Goal: Transaction & Acquisition: Book appointment/travel/reservation

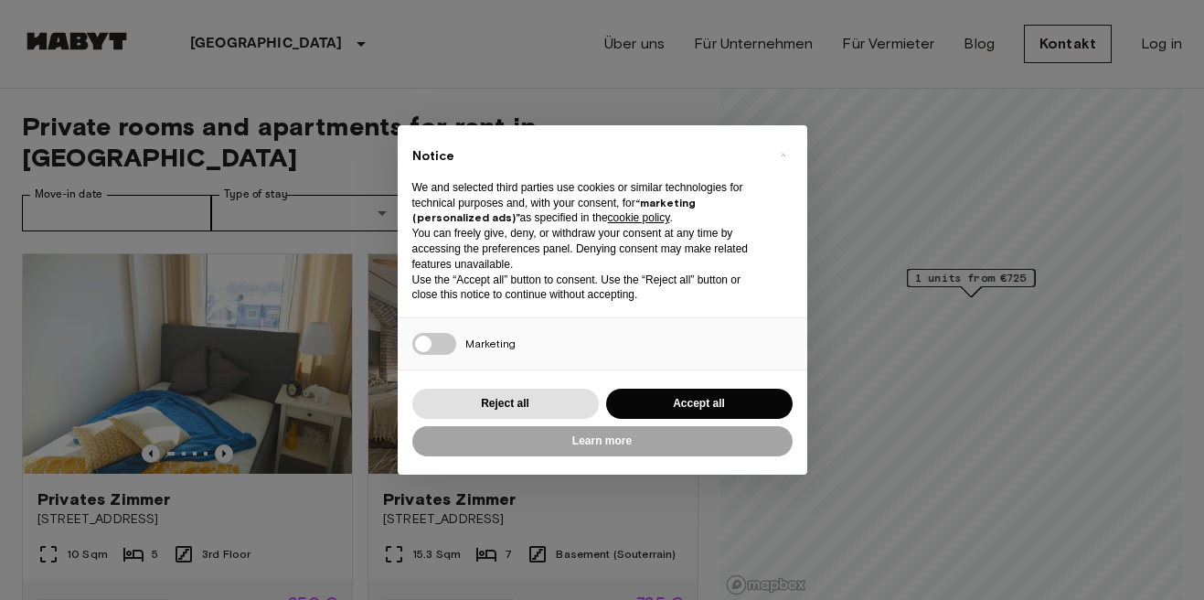
scroll to position [71, 0]
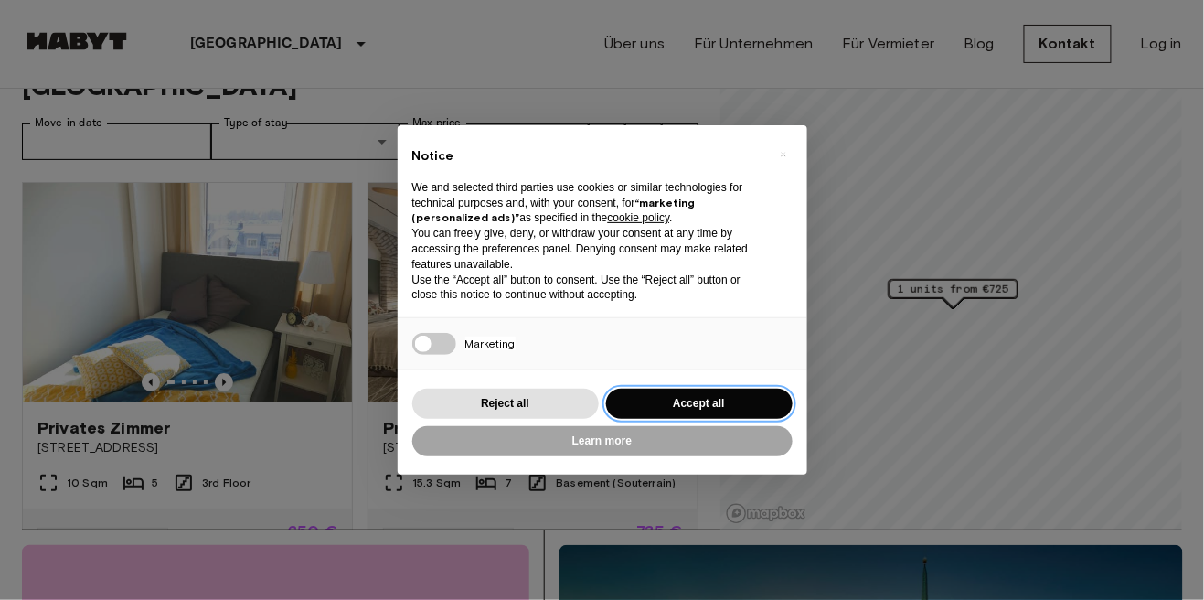
click at [662, 400] on button "Accept all" at bounding box center [699, 404] width 187 height 30
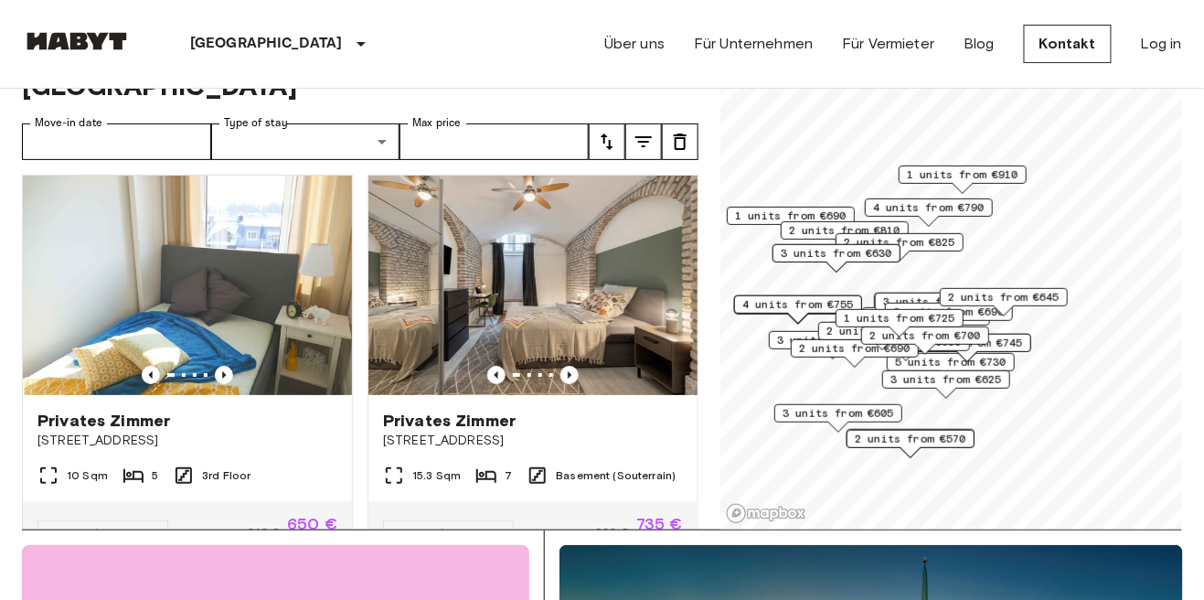
scroll to position [0, 0]
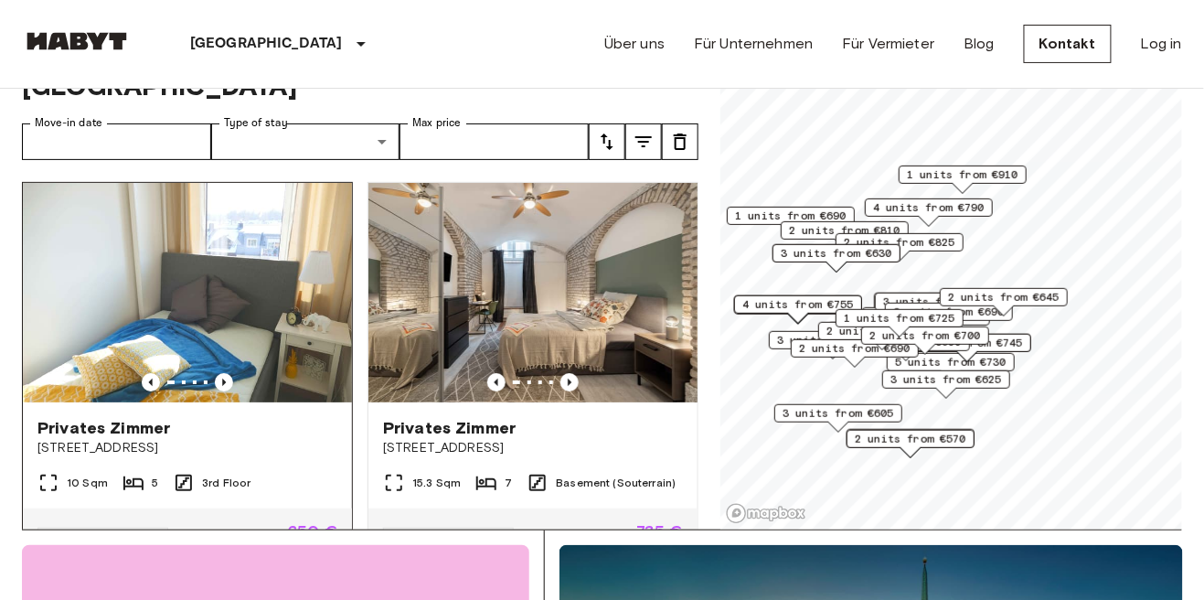
click at [294, 439] on span "[STREET_ADDRESS]" at bounding box center [187, 448] width 300 height 18
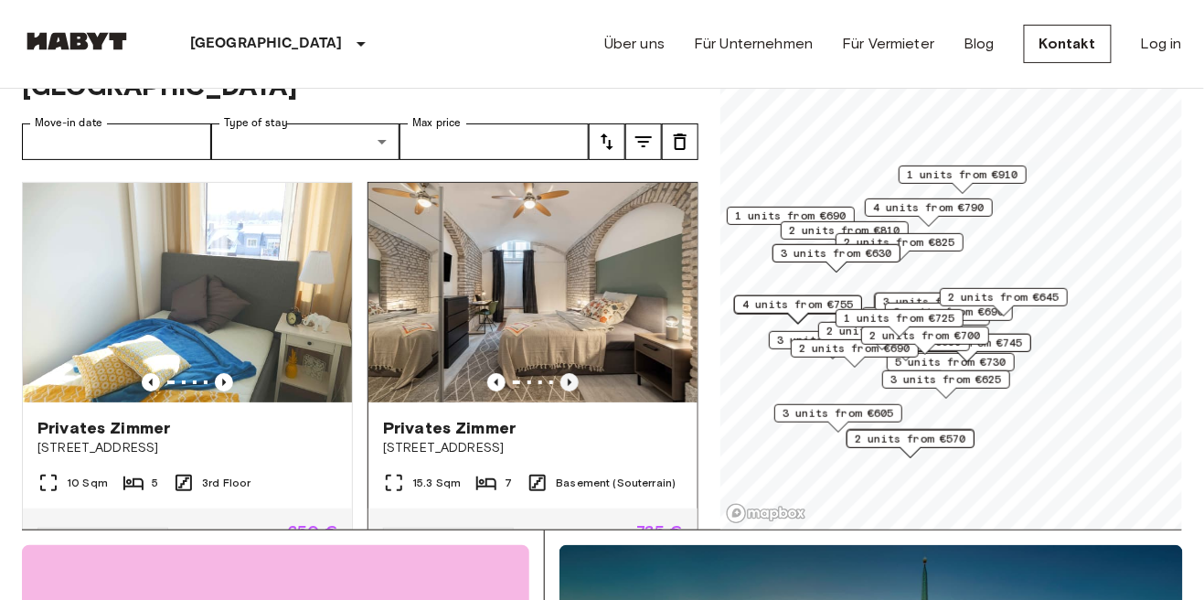
click at [574, 373] on icon "Previous image" at bounding box center [570, 382] width 18 height 18
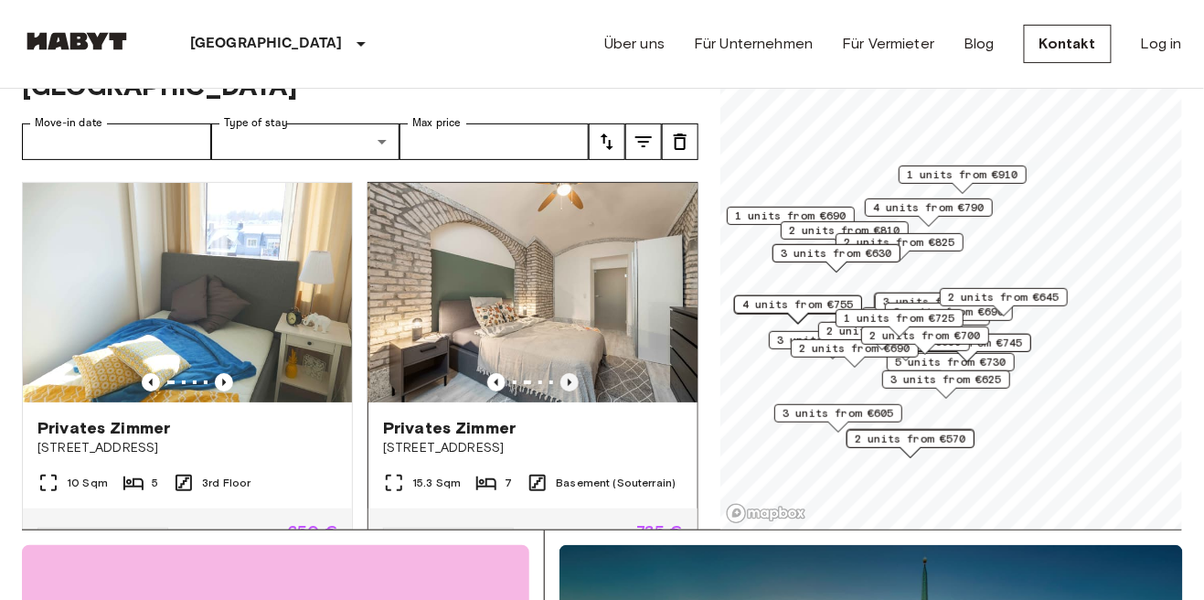
click at [570, 379] on icon "Previous image" at bounding box center [570, 382] width 4 height 7
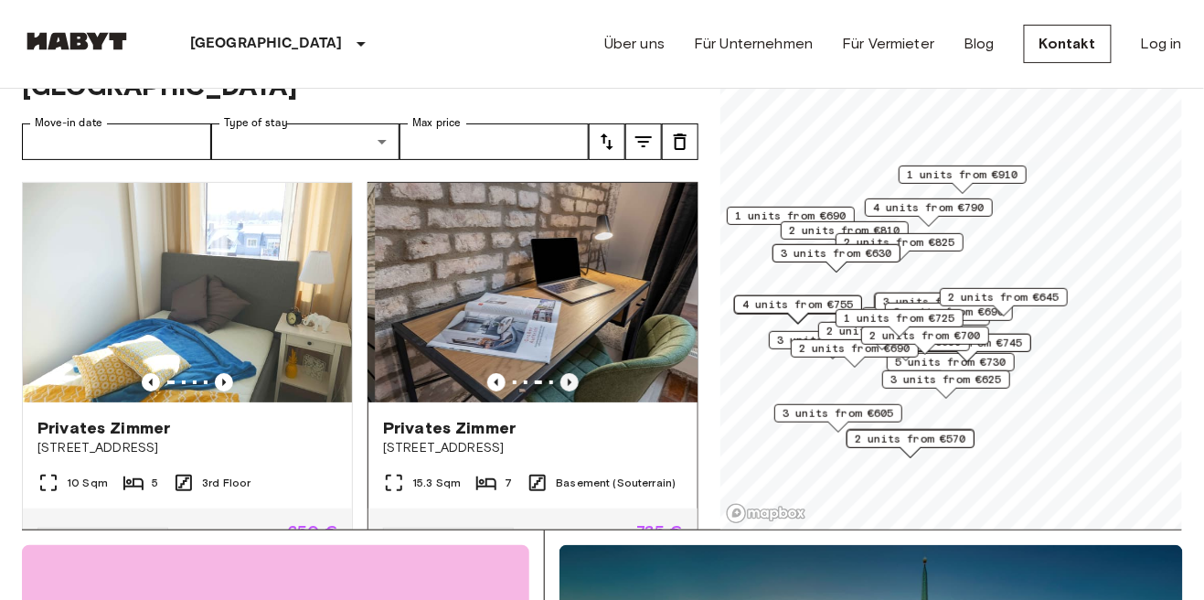
click at [570, 379] on icon "Previous image" at bounding box center [570, 382] width 4 height 7
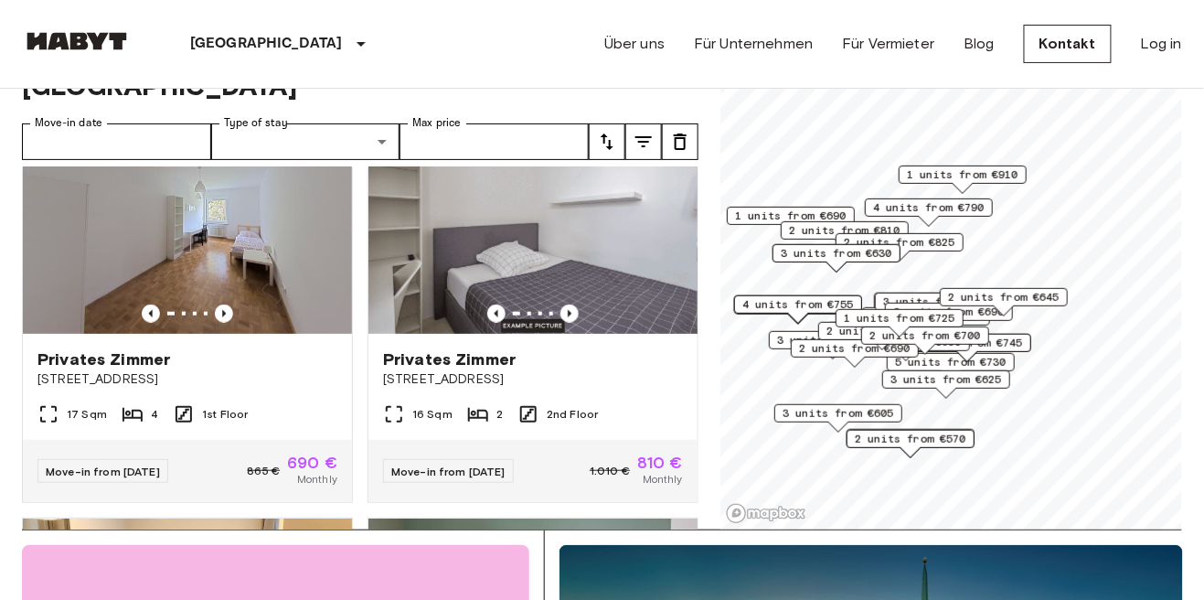
scroll to position [476, 0]
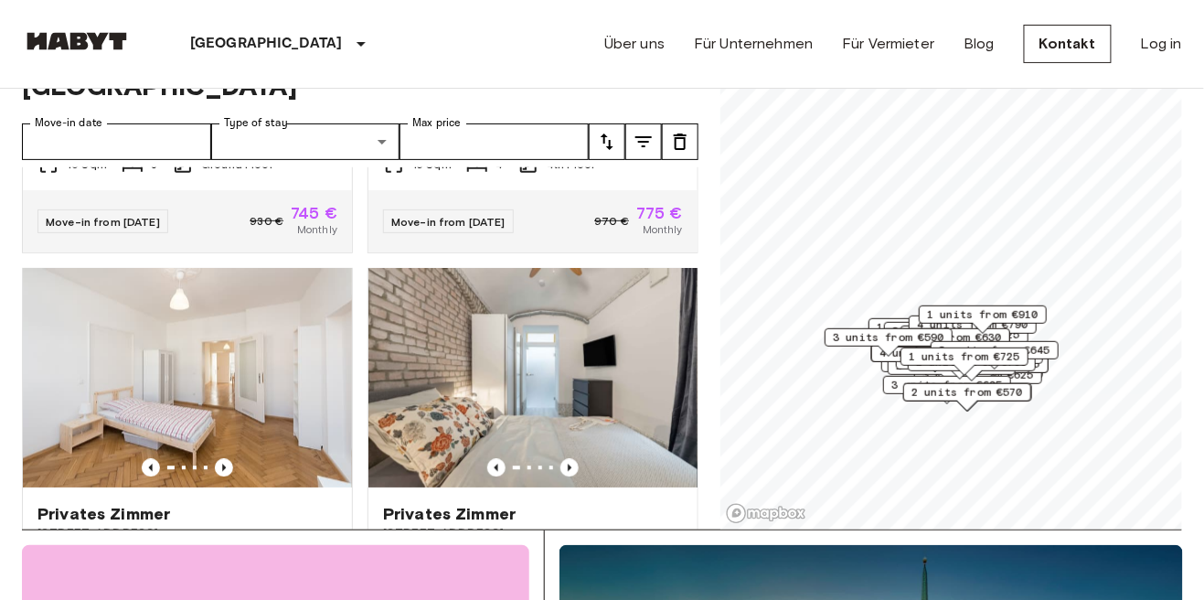
scroll to position [1129, 0]
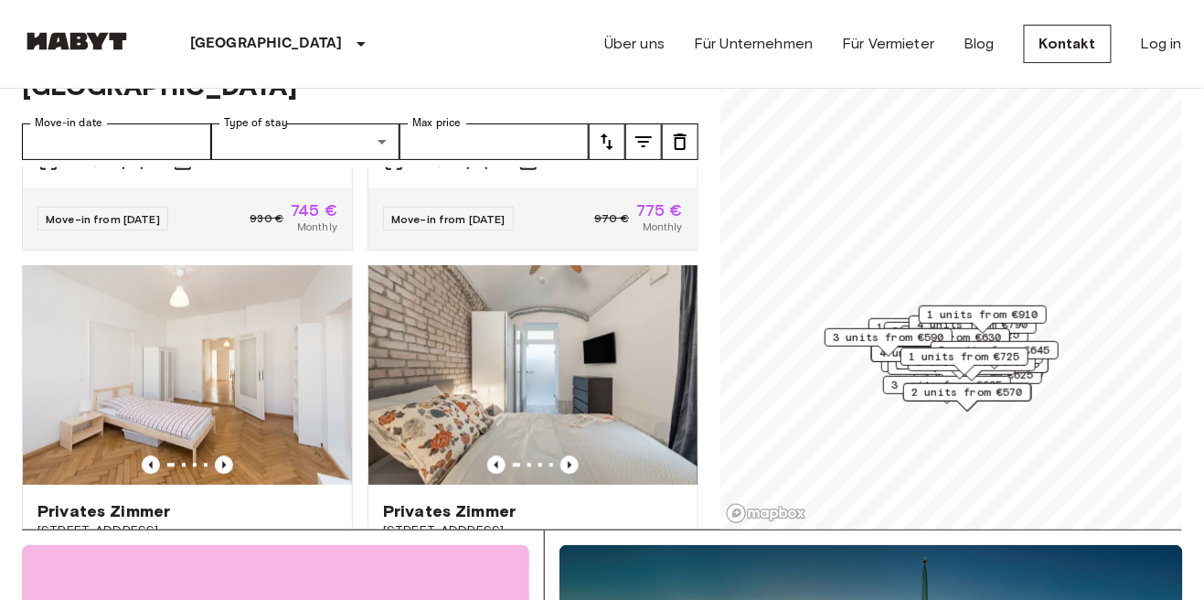
click at [990, 389] on span "2 units from €570" at bounding box center [968, 392] width 112 height 16
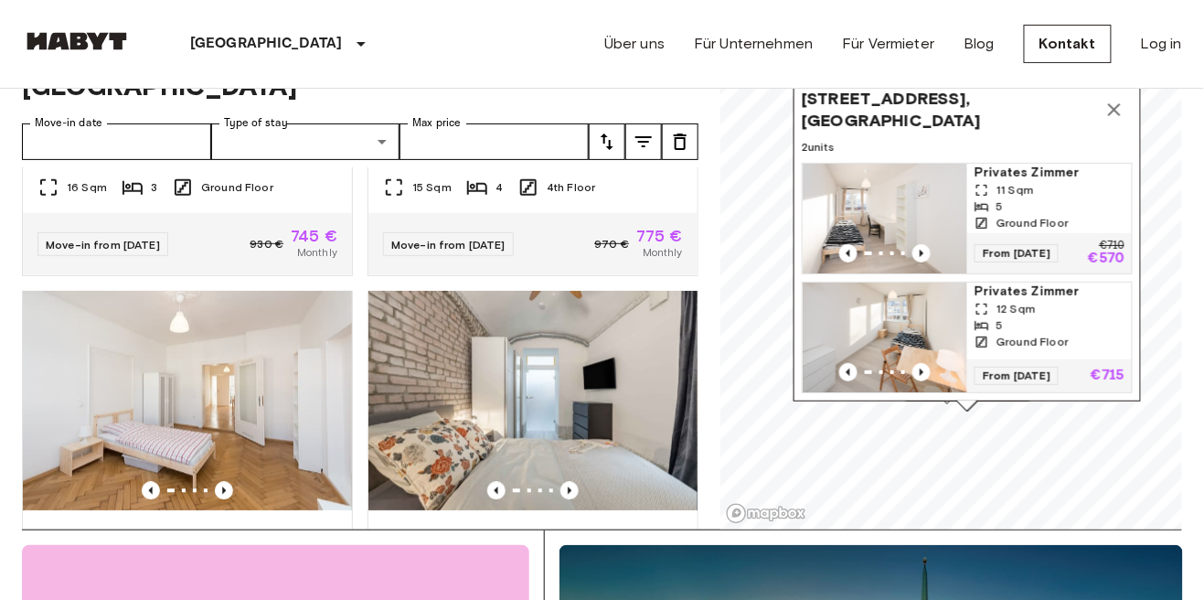
scroll to position [0, 0]
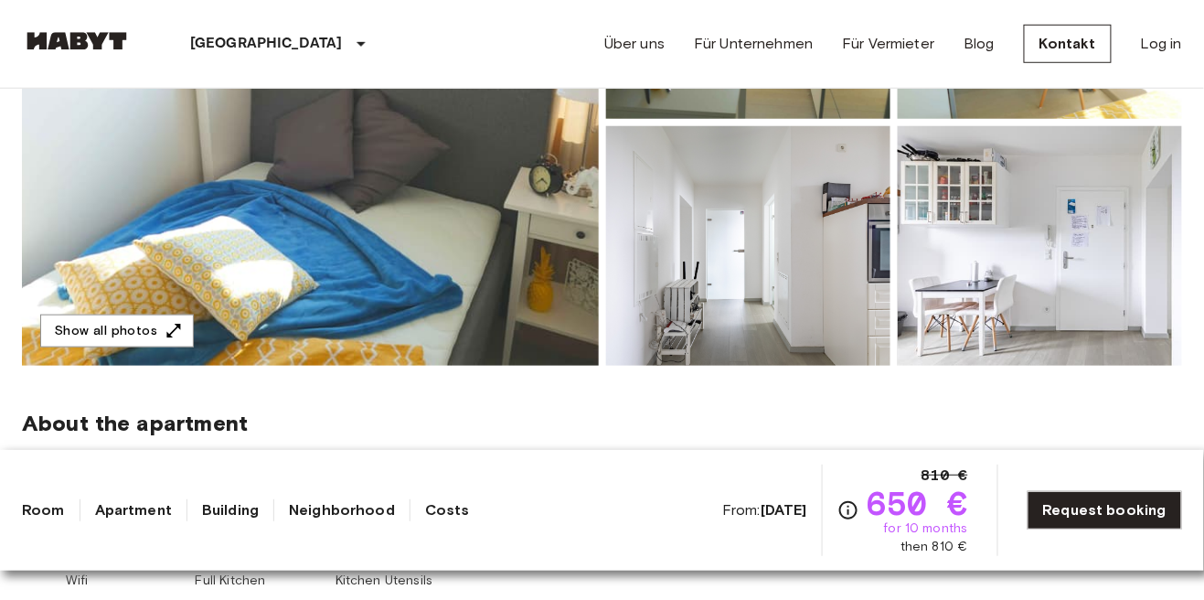
scroll to position [378, 0]
